Goal: Task Accomplishment & Management: Manage account settings

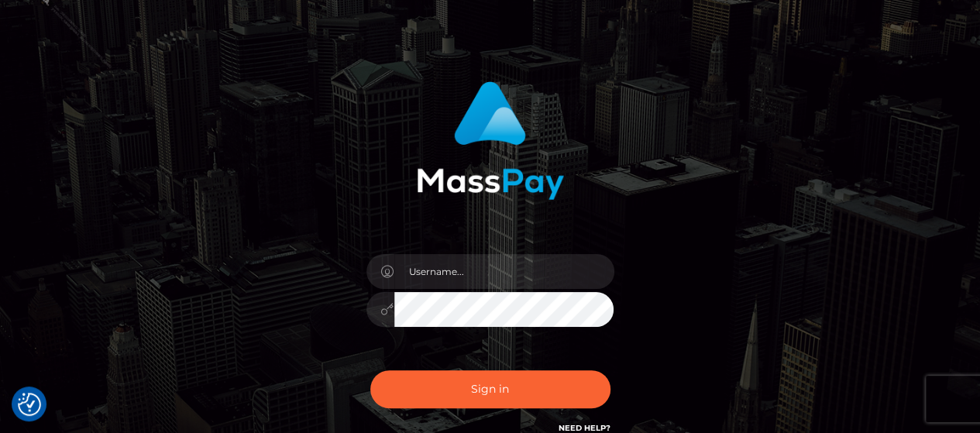
scroll to position [77, 0]
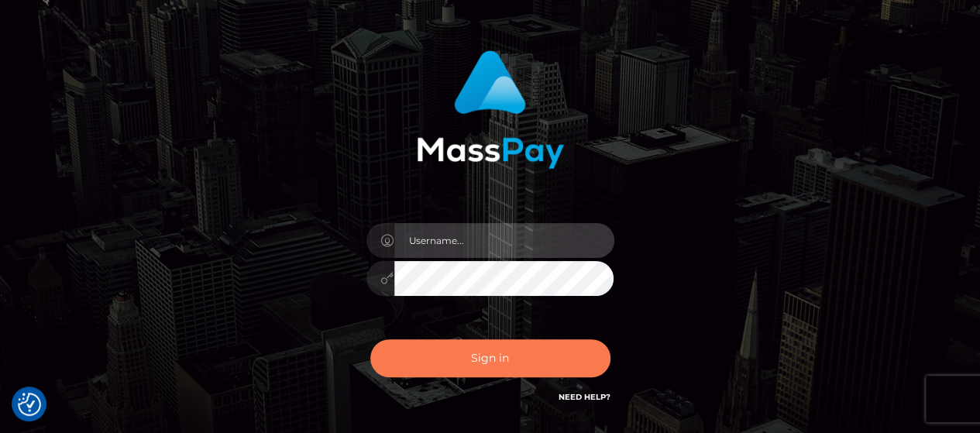
type input "[PERSON_NAME].Silversocial"
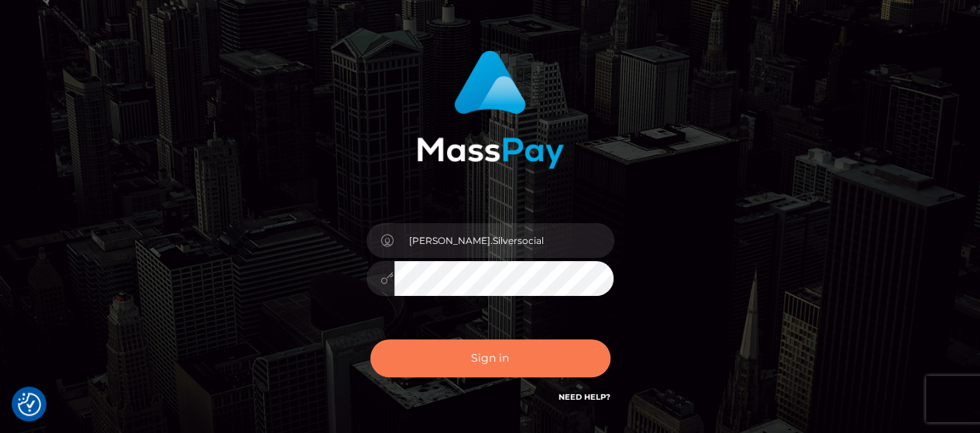
click at [521, 352] on button "Sign in" at bounding box center [490, 358] width 240 height 38
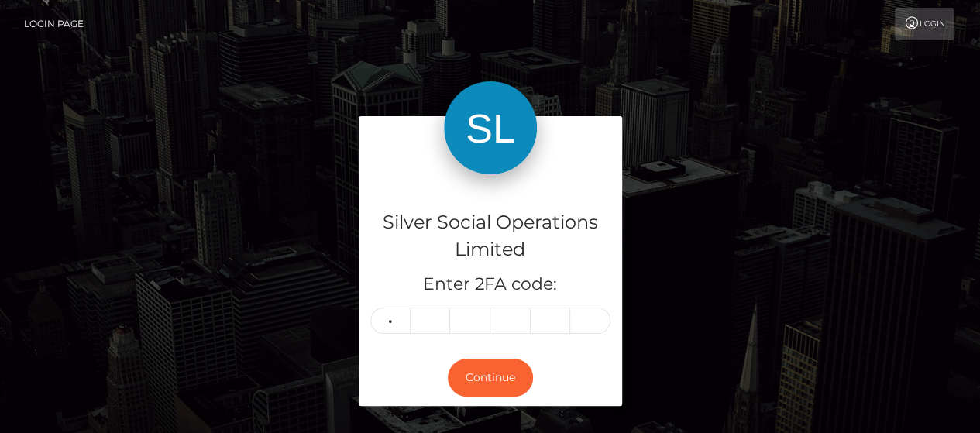
type input "2"
type input "8"
type input "2"
type input "9"
type input "3"
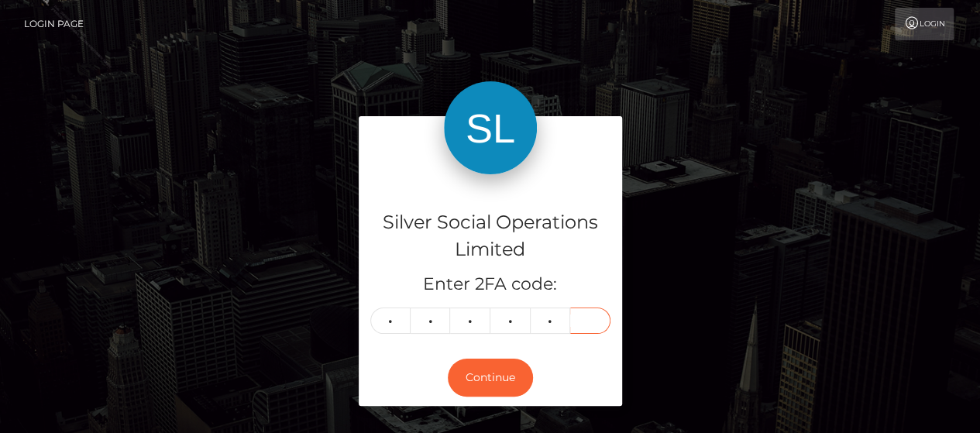
type input "5"
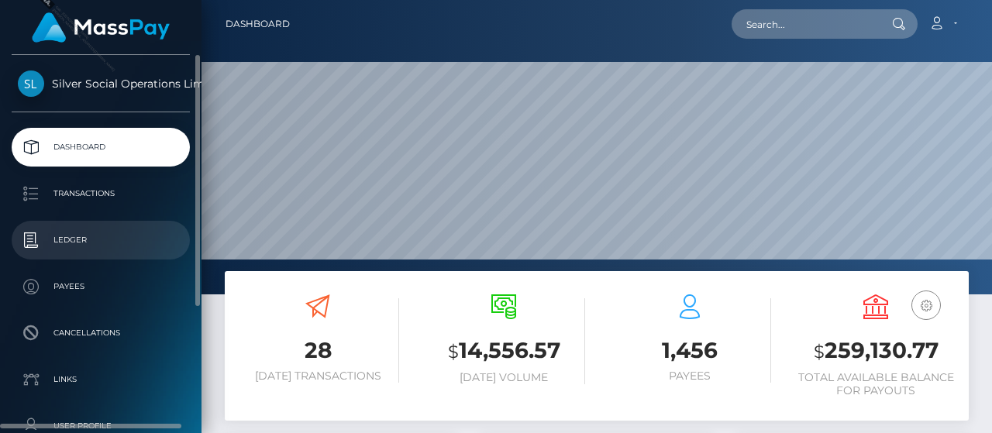
scroll to position [274, 232]
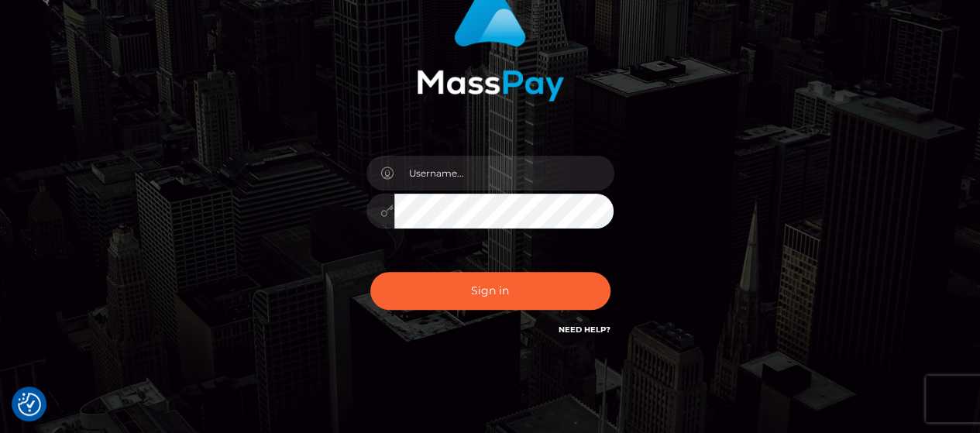
scroll to position [155, 0]
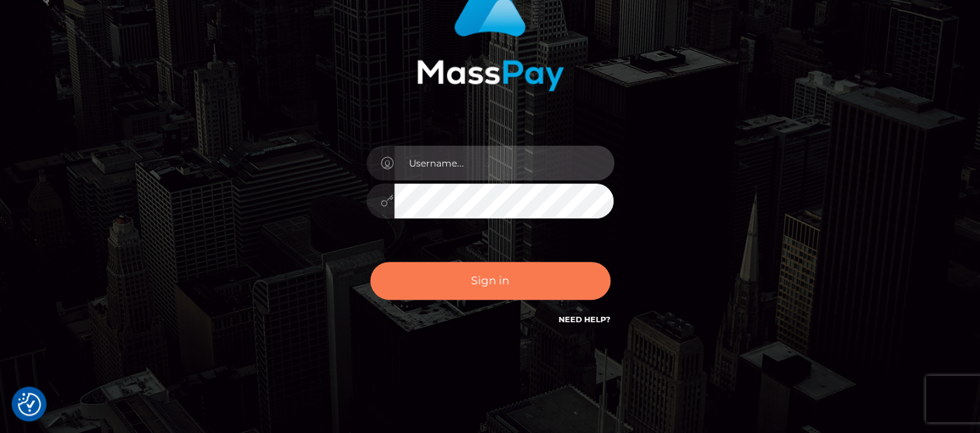
type input "Gabriel.Silversocial"
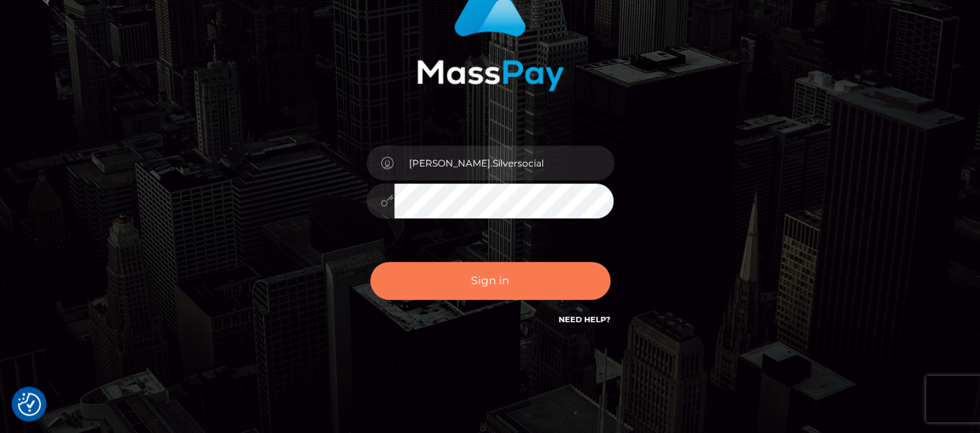
click at [498, 275] on button "Sign in" at bounding box center [490, 281] width 240 height 38
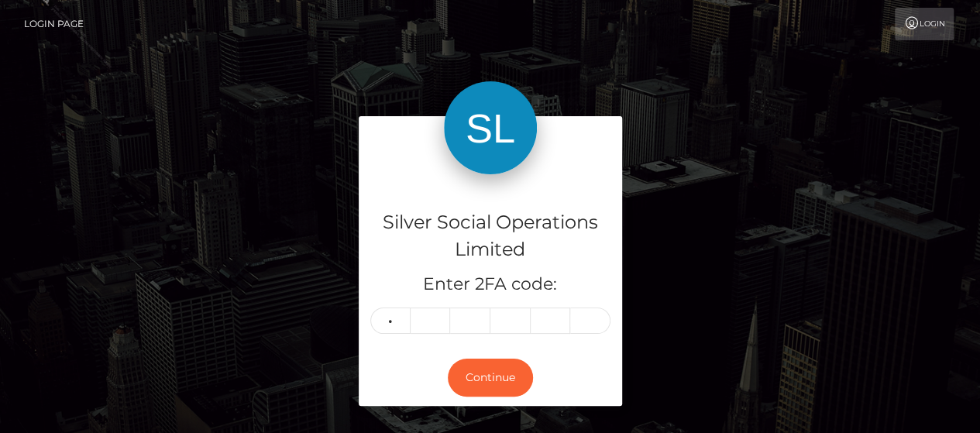
type input "8"
type input "2"
type input "0"
type input "2"
type input "0"
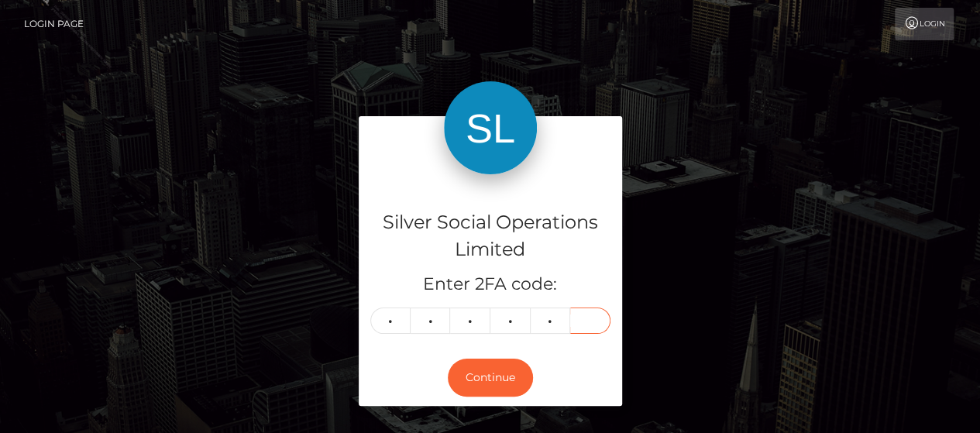
type input "0"
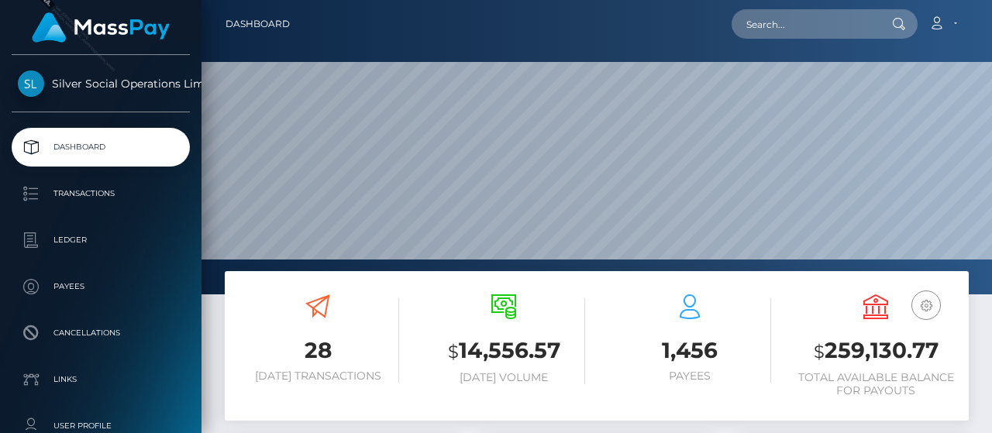
scroll to position [274, 232]
